Goal: Book appointment/travel/reservation: Book appointment/travel/reservation

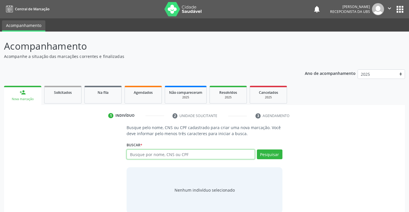
paste input "898006358169078"
type input "898006358169078"
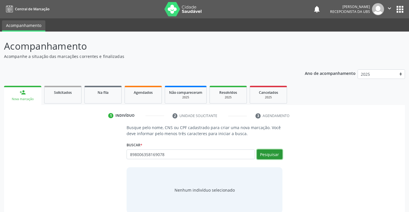
click at [274, 156] on button "Pesquisar" at bounding box center [270, 154] width 26 height 10
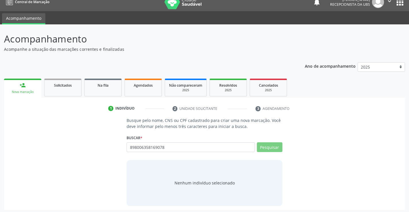
scroll to position [9, 0]
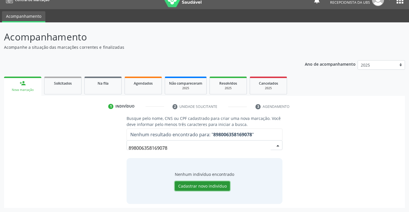
click at [201, 184] on button "Cadastrar novo indivíduo" at bounding box center [202, 186] width 55 height 10
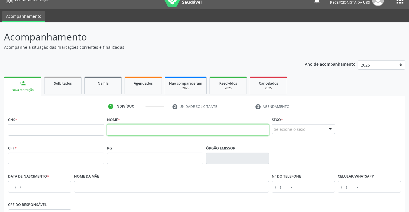
click at [128, 128] on input "text" at bounding box center [188, 129] width 162 height 11
paste input "Nicolas Wesley Moraes da Silva"
type input "Nicolas Wesley Moraes da Silva"
click at [59, 136] on fieldset "CNS *" at bounding box center [56, 127] width 96 height 24
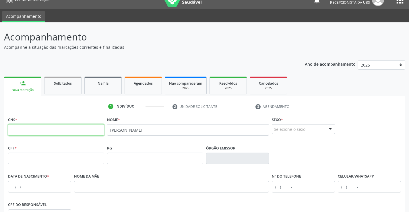
click at [63, 130] on input "text" at bounding box center [56, 129] width 96 height 11
paste input "898 0063 5816 9078"
type input "898 0063 5816 9078"
click at [56, 163] on input "text" at bounding box center [56, 158] width 96 height 11
paste input "002.501.374-29"
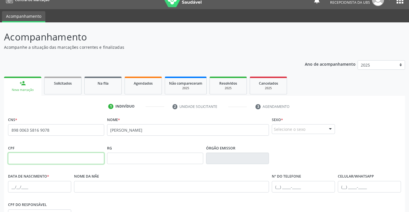
type input "002.501.374-29"
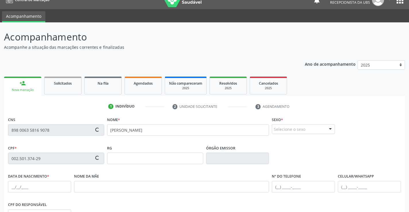
scroll to position [38, 0]
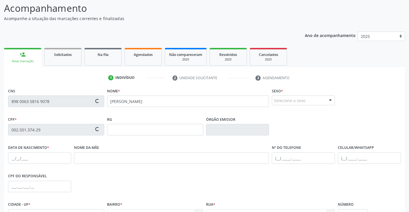
click at [309, 97] on div "Selecione o sexo" at bounding box center [303, 101] width 63 height 10
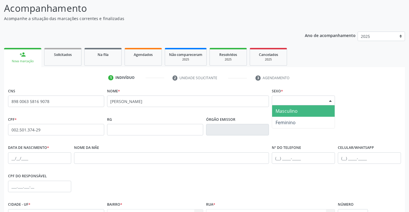
click at [304, 112] on span "Masculino" at bounding box center [303, 110] width 63 height 11
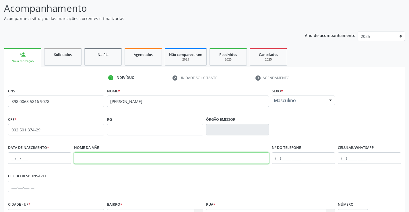
click at [185, 159] on input "text" at bounding box center [171, 157] width 195 height 11
paste input "Nome da mãeVitoria Jaiane Leite de Moraes Silva"
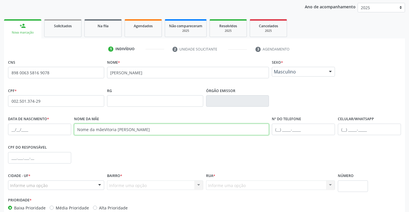
click at [103, 129] on input "Nome da mãeVitoria Jaiane Leite de Moraes Silva" at bounding box center [171, 129] width 195 height 11
type input "Vitoria Jaiane Leite de Moraes Silva"
click at [152, 157] on div "CPF do responsável" at bounding box center [205, 157] width 396 height 28
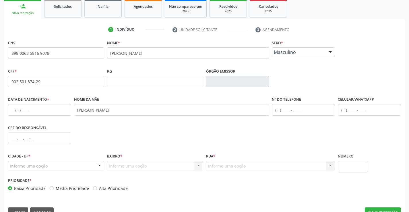
scroll to position [99, 0]
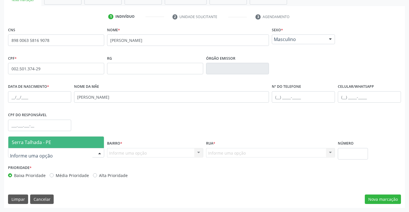
click at [103, 151] on div at bounding box center [99, 153] width 9 height 10
click at [73, 145] on span "Serra Talhada - PE" at bounding box center [56, 142] width 96 height 11
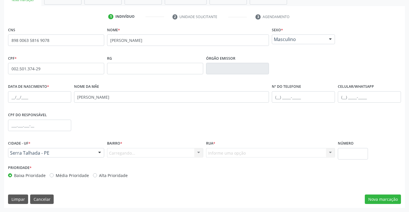
click at [140, 152] on div "Carregando... Nenhum resultado encontrado para: " " Nenhuma opção encontrada. D…" at bounding box center [155, 153] width 96 height 10
click at [143, 152] on div "Carregando... Nenhum resultado encontrado para: " " Nenhuma opção encontrada. D…" at bounding box center [155, 153] width 96 height 10
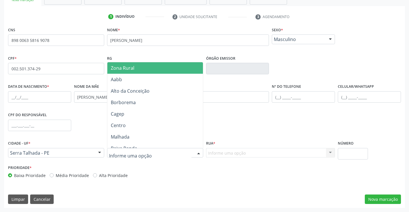
click at [193, 156] on div at bounding box center [155, 153] width 96 height 10
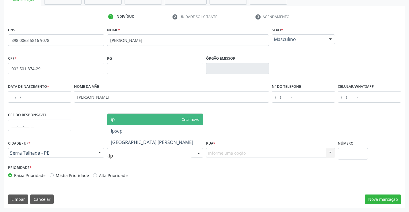
type input "ips"
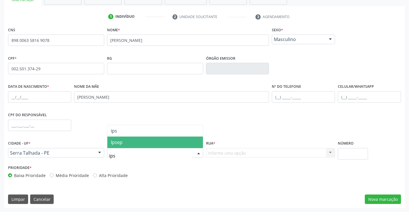
click at [141, 140] on span "Ipsep" at bounding box center [155, 142] width 96 height 11
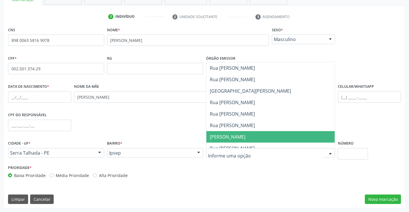
click at [257, 129] on span "Rua Francisco de Souza Melo" at bounding box center [270, 125] width 129 height 11
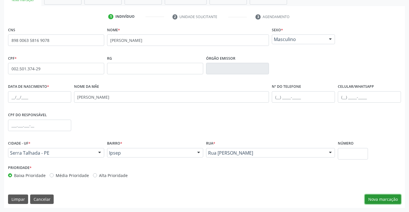
click at [376, 196] on button "Nova marcação" at bounding box center [383, 200] width 36 height 10
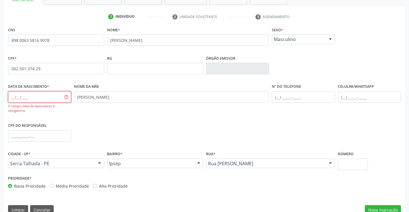
click at [38, 100] on input "text" at bounding box center [39, 96] width 63 height 11
paste input "28/03/2024"
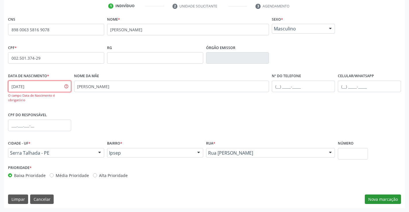
type input "28/03/2024"
click at [393, 199] on button "Nova marcação" at bounding box center [383, 200] width 36 height 10
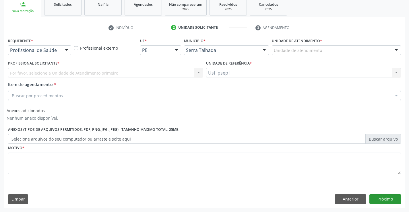
scroll to position [88, 0]
click at [321, 52] on div "Unidade de atendimento" at bounding box center [336, 50] width 129 height 10
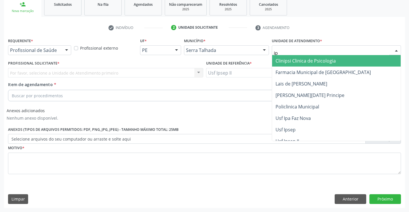
type input "ips"
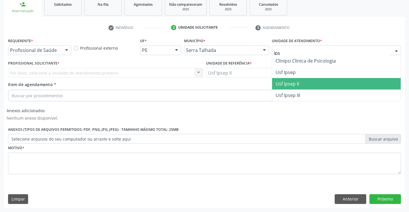
click at [294, 84] on span "Usf Ipsep II" at bounding box center [287, 84] width 24 height 6
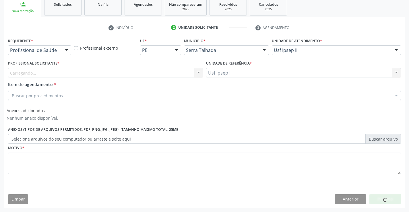
click at [84, 72] on div "Carregando..." at bounding box center [105, 73] width 195 height 10
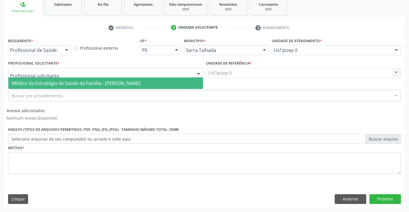
click at [73, 82] on span "Médico da Estratégia de Saúde da Família - [PERSON_NAME]" at bounding box center [76, 83] width 129 height 6
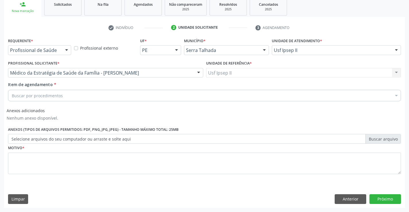
click at [71, 92] on div "Buscar por procedimentos" at bounding box center [204, 95] width 393 height 11
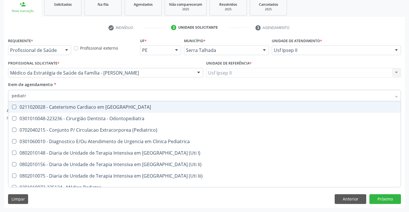
type input "pediatra"
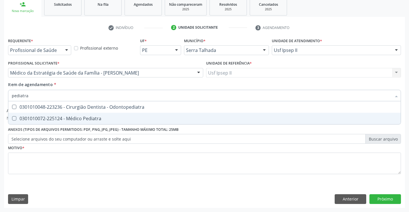
click at [86, 114] on span "0301010072-225124 - Médico Pediatra" at bounding box center [204, 118] width 392 height 11
checkbox Pediatra "true"
click at [73, 167] on div "Requerente * Profissional de Saúde Profissional de Saúde Paciente Nenhum result…" at bounding box center [204, 109] width 393 height 146
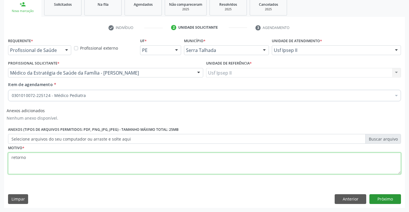
type textarea "retorno"
click at [392, 200] on button "Próximo" at bounding box center [385, 199] width 32 height 10
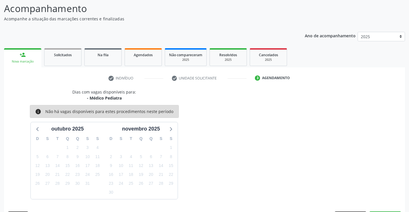
scroll to position [55, 0]
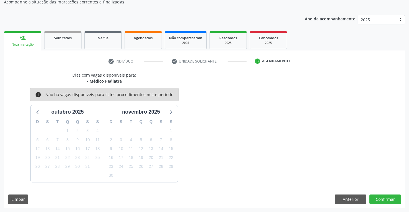
click at [28, 43] on div "Nova marcação" at bounding box center [22, 44] width 29 height 4
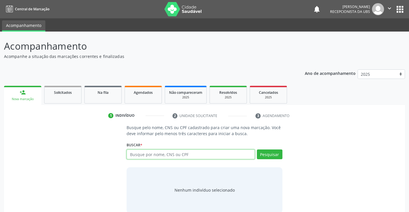
paste input "898002988161722"
type input "898002988161722"
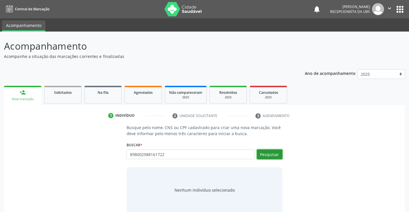
click at [275, 156] on button "Pesquisar" at bounding box center [270, 154] width 26 height 10
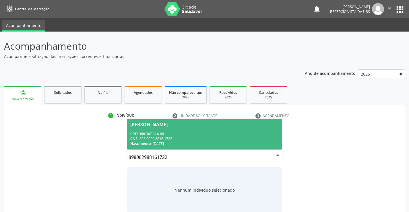
click at [191, 139] on div "CNS: 898 0029 8816 1722" at bounding box center [204, 138] width 148 height 5
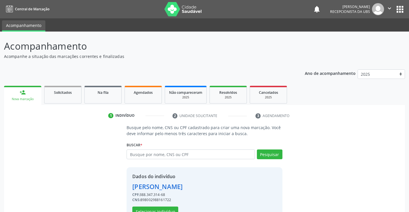
scroll to position [18, 0]
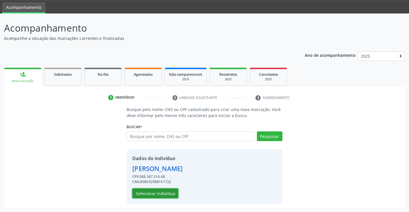
click at [162, 196] on button "Selecionar indivíduo" at bounding box center [155, 193] width 46 height 10
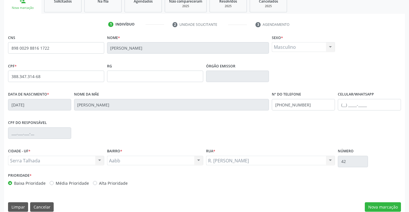
scroll to position [99, 0]
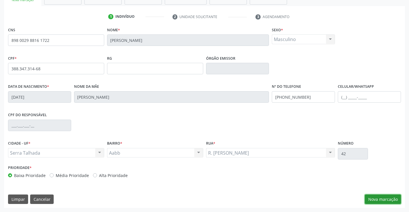
click at [374, 196] on button "Nova marcação" at bounding box center [383, 200] width 36 height 10
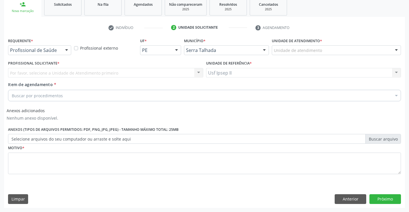
scroll to position [88, 0]
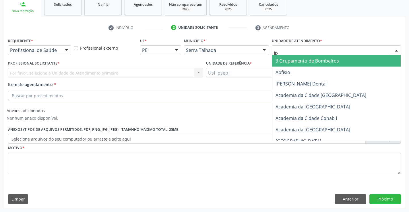
type input "ips"
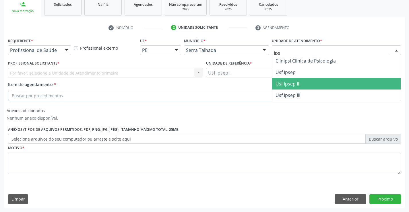
click at [295, 84] on span "Usf Ipsep II" at bounding box center [287, 84] width 24 height 6
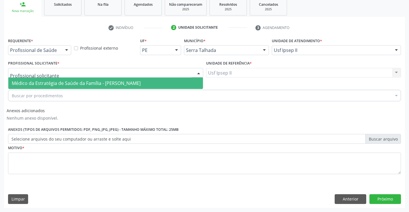
click at [101, 72] on div at bounding box center [105, 73] width 195 height 10
click at [101, 82] on span "Médico da Estratégia de Saúde da Família - [PERSON_NAME]" at bounding box center [76, 83] width 129 height 6
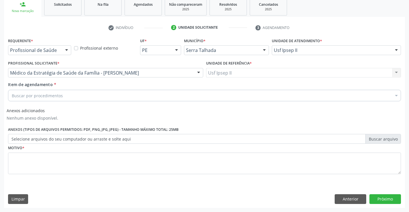
click at [101, 96] on div "Buscar por procedimentos" at bounding box center [204, 95] width 393 height 11
click at [121, 94] on div "Buscar por procedimentos" at bounding box center [204, 95] width 393 height 11
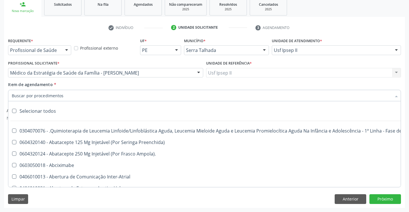
click at [125, 96] on input "Item de agendamento *" at bounding box center [202, 95] width 380 height 11
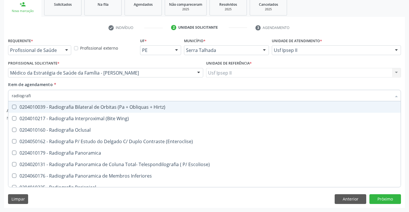
type input "radiografia"
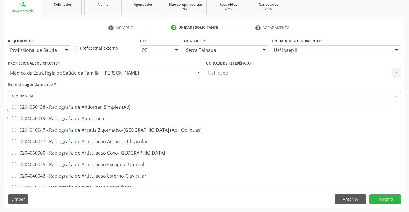
scroll to position [143, 0]
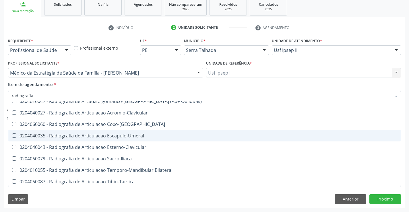
click at [123, 136] on div "0204040035 - Radiografia de Articulacao Escapulo-Umeral" at bounding box center [204, 135] width 385 height 5
checkbox Escapulo-Umeral "true"
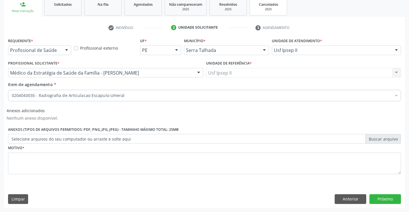
checkbox Escapulo-Umeral "true"
checkbox \(Dornic\) "false"
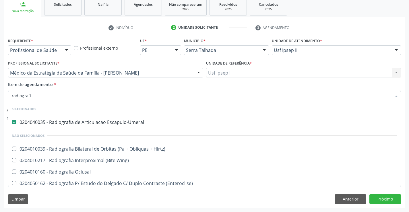
type input "radiografia"
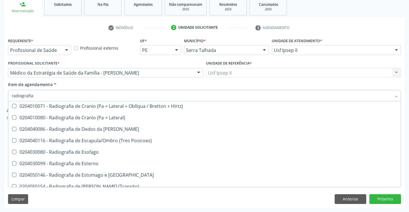
scroll to position [488, 0]
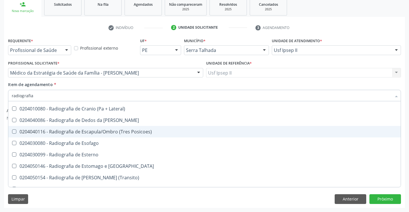
click at [108, 133] on div "0204040116 - Radiografia de Escapula/Ombro (Tres Posicoes)" at bounding box center [204, 131] width 385 height 5
checkbox Posicoes\) "true"
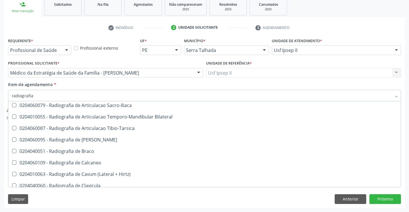
scroll to position [230, 0]
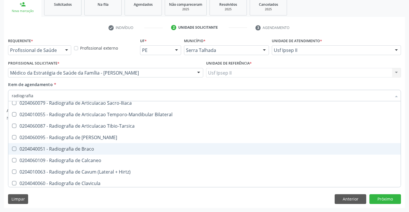
click at [95, 147] on div "0204040051 - Radiografia de Braco" at bounding box center [204, 149] width 385 height 5
checkbox Braco "true"
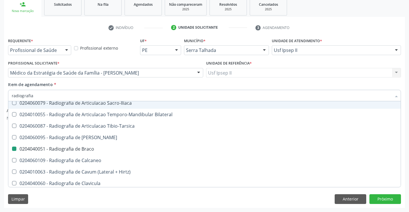
click at [349, 83] on div "Item de agendamento * radiografia Desfazer seleção Selecionados 0204040035 - Ra…" at bounding box center [204, 90] width 393 height 18
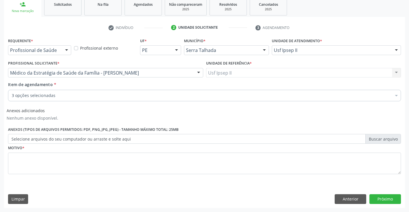
scroll to position [0, 0]
click at [124, 166] on textarea at bounding box center [204, 164] width 393 height 22
type textarea "queda"
click at [125, 186] on div "Requerente * Profissional de Saúde Profissional de Saúde Paciente Nenhum result…" at bounding box center [204, 121] width 401 height 171
click at [387, 199] on button "Próximo" at bounding box center [385, 199] width 32 height 10
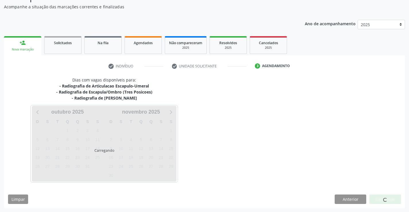
scroll to position [50, 0]
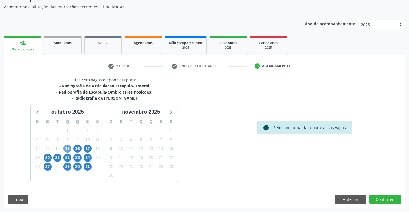
click at [69, 147] on span "15" at bounding box center [67, 149] width 8 height 8
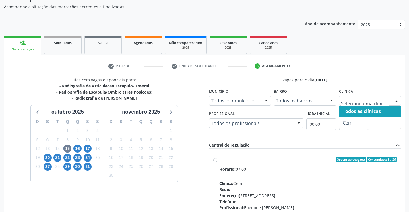
click at [382, 104] on div at bounding box center [370, 101] width 62 height 10
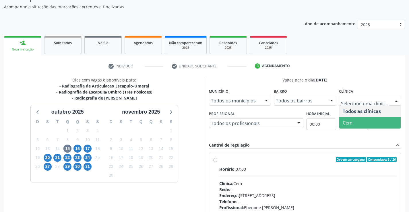
click at [359, 119] on span "Cem" at bounding box center [370, 122] width 62 height 11
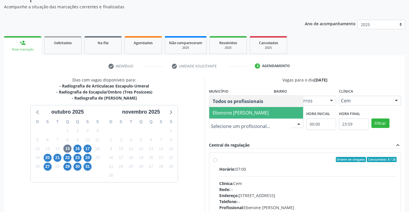
click at [221, 111] on span "Ebenone [PERSON_NAME]" at bounding box center [241, 113] width 56 height 6
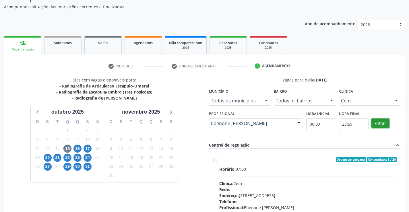
click at [386, 127] on button "Filtrar" at bounding box center [380, 123] width 18 height 10
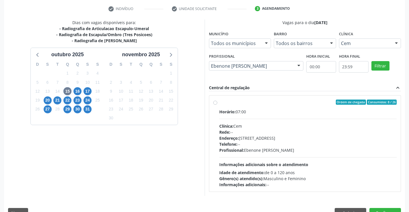
click at [259, 134] on div "Rede: --" at bounding box center [308, 132] width 178 height 6
click at [217, 105] on input "Ordem de chegada Consumidos: 8 / 26 Horário: 07:00 Clínica: Cem Rede: -- Endere…" at bounding box center [215, 102] width 4 height 5
radio input "true"
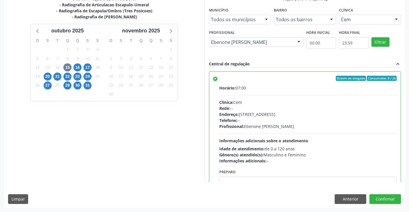
scroll to position [28, 0]
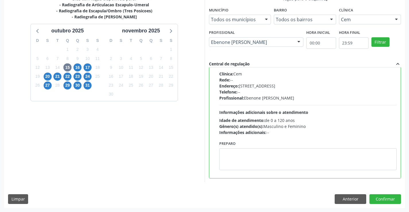
click at [403, 200] on div "Dias com vagas disponíveis para: - Radiografia de Articulacao Escapulo-Umeral -…" at bounding box center [204, 102] width 401 height 212
click at [395, 200] on button "Confirmar" at bounding box center [385, 199] width 32 height 10
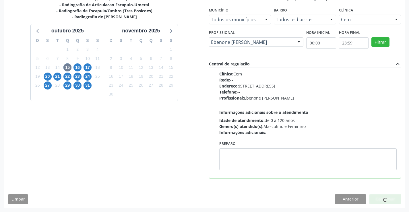
scroll to position [0, 0]
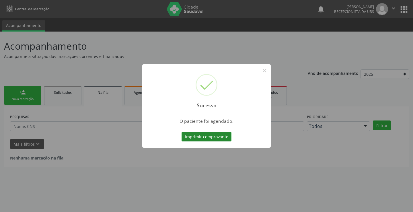
click at [209, 140] on button "Imprimir comprovante" at bounding box center [207, 137] width 50 height 10
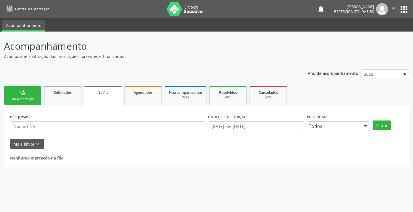
click at [28, 96] on link "person_add Nova marcação" at bounding box center [22, 95] width 37 height 19
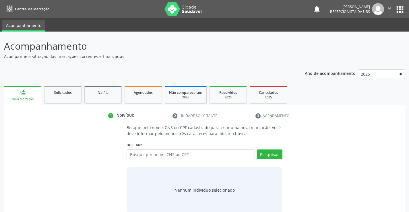
click at [158, 160] on div "Busque por nome, CNS ou CPF Nenhum resultado encontrado para: " " Digite nome, …" at bounding box center [205, 156] width 156 height 14
click at [160, 157] on input "text" at bounding box center [191, 154] width 128 height 10
paste input "709609613970579"
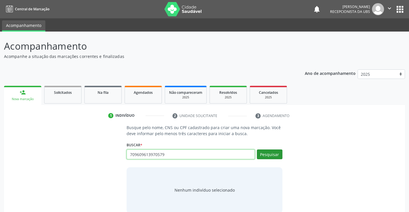
type input "709609613970579"
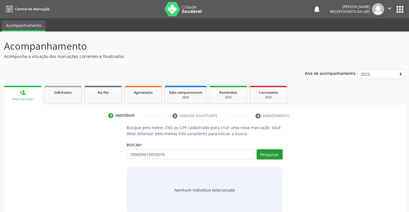
click at [267, 153] on button "Pesquisar" at bounding box center [270, 154] width 26 height 10
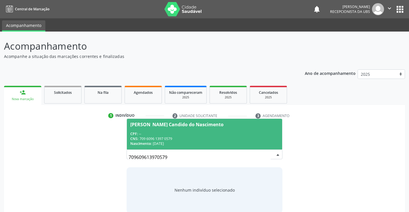
click at [195, 141] on div "Nascimento: [DATE]" at bounding box center [204, 143] width 148 height 5
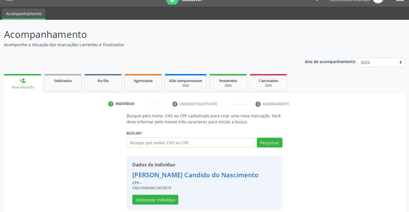
scroll to position [18, 0]
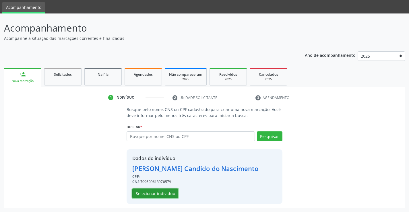
click at [165, 194] on button "Selecionar indivíduo" at bounding box center [155, 193] width 46 height 10
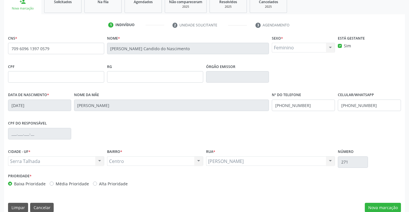
scroll to position [99, 0]
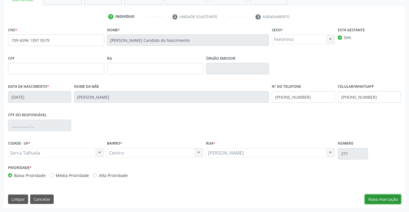
click at [390, 203] on button "Nova marcação" at bounding box center [383, 200] width 36 height 10
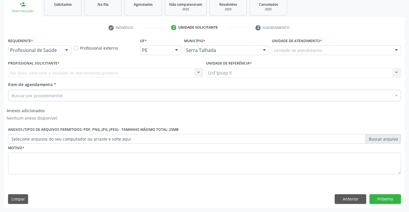
scroll to position [88, 0]
click at [366, 55] on div "Unidade de atendimento * Unidade de atendimento 3 Grupamento de Bombeiros [PERS…" at bounding box center [336, 47] width 132 height 22
click at [368, 53] on div "Unidade de atendimento" at bounding box center [336, 50] width 129 height 10
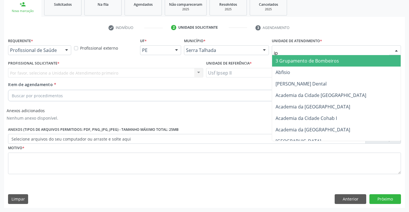
type input "ips"
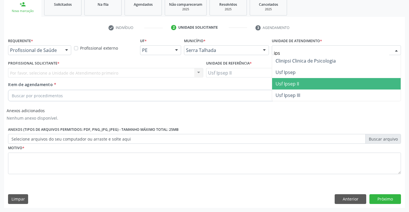
click at [298, 83] on span "Usf Ipsep II" at bounding box center [287, 84] width 24 height 6
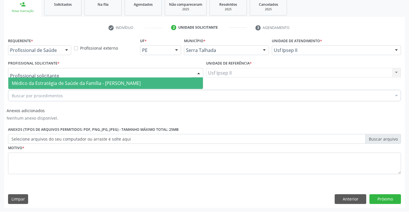
click at [108, 73] on div at bounding box center [105, 73] width 195 height 10
click at [102, 80] on span "Médico da Estratégia de Saúde da Família - [PERSON_NAME]" at bounding box center [76, 83] width 129 height 6
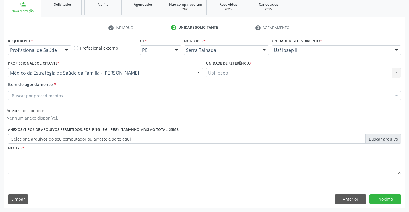
click at [103, 94] on div "Buscar por procedimentos" at bounding box center [204, 95] width 393 height 11
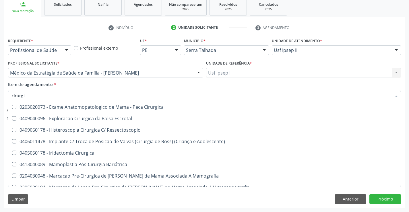
scroll to position [775, 0]
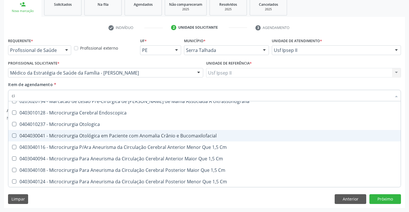
type input "c"
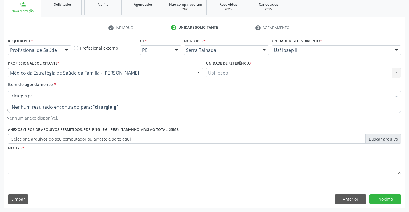
scroll to position [0, 0]
type input "c"
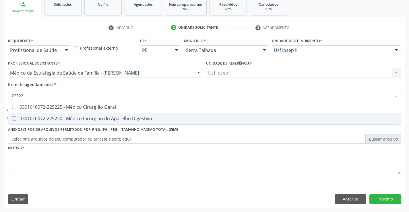
type input "225225"
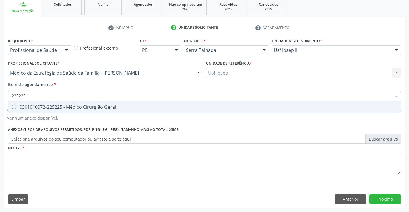
click at [109, 106] on div "0301010072-225225 - Médico Cirurgião Geral" at bounding box center [204, 107] width 385 height 5
checkbox Geral "true"
click at [90, 161] on div "Requerente * Profissional de Saúde Profissional de Saúde Paciente Nenhum result…" at bounding box center [204, 109] width 393 height 146
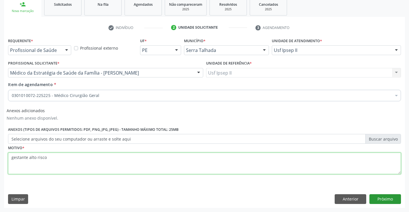
type textarea "gestante alto risco"
click at [374, 198] on button "Próximo" at bounding box center [385, 199] width 32 height 10
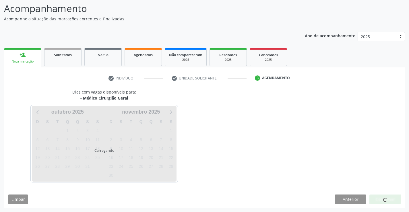
scroll to position [55, 0]
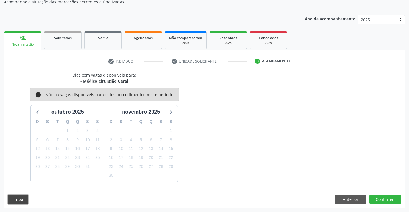
click at [18, 197] on button "Limpar" at bounding box center [18, 200] width 20 height 10
click at [31, 43] on div "Nova marcação" at bounding box center [22, 44] width 29 height 4
click at [22, 39] on div "person_add" at bounding box center [23, 38] width 6 height 6
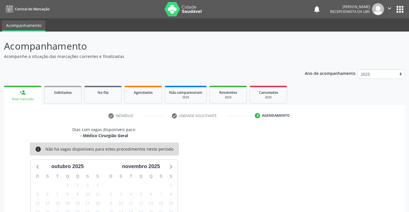
scroll to position [55, 0]
